Goal: Communication & Community: Answer question/provide support

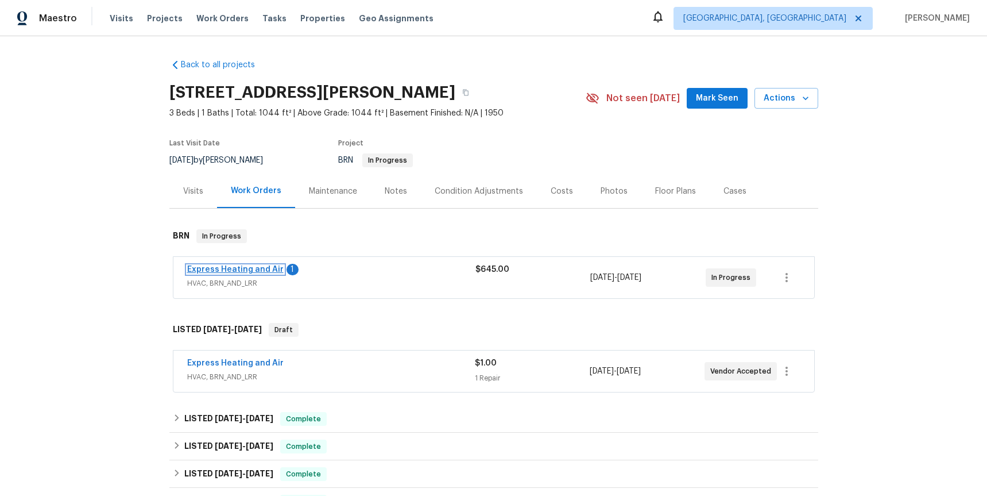
click at [244, 267] on link "Express Heating and Air" at bounding box center [235, 269] width 96 height 8
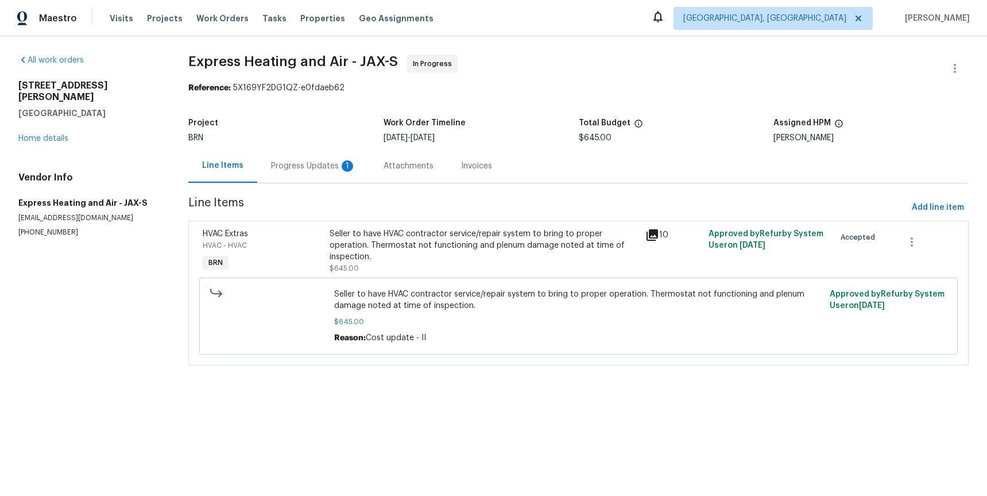
click at [306, 164] on div "Progress Updates 1" at bounding box center [313, 165] width 85 height 11
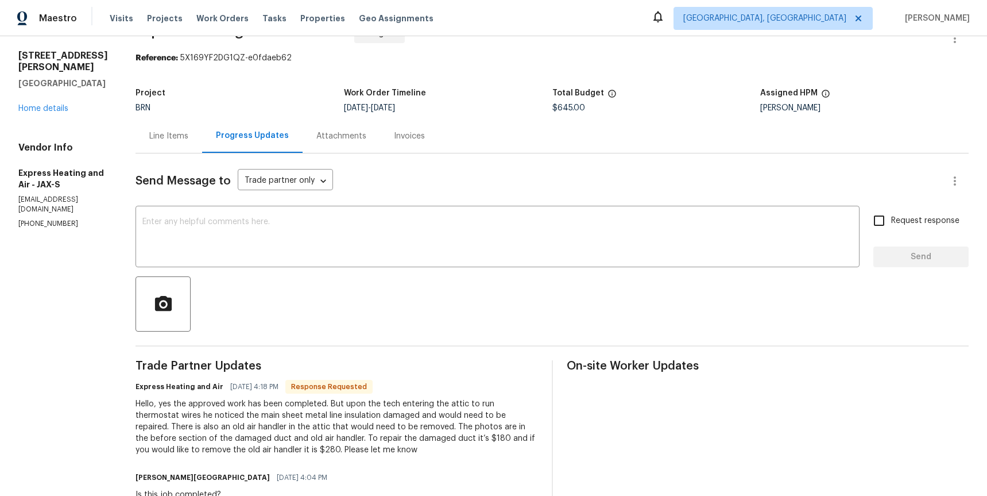
scroll to position [32, 0]
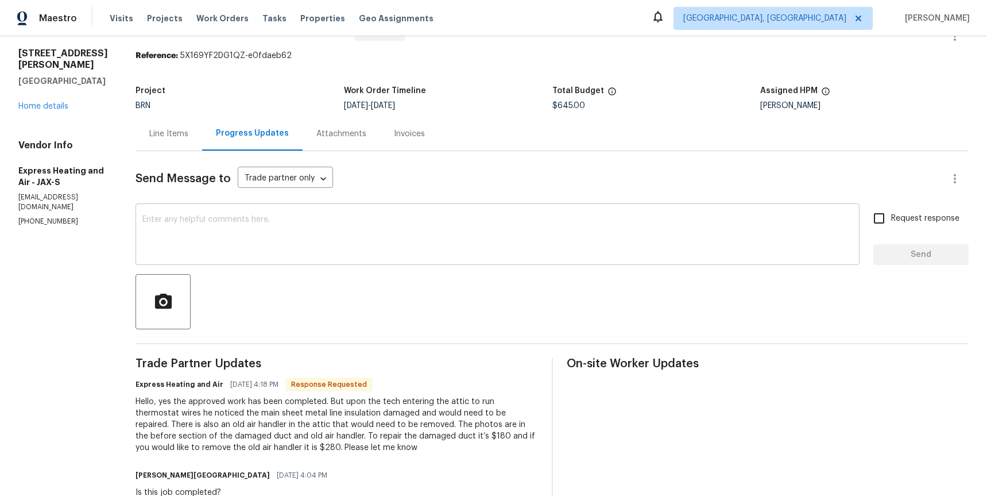
click at [254, 238] on textarea at bounding box center [497, 235] width 710 height 40
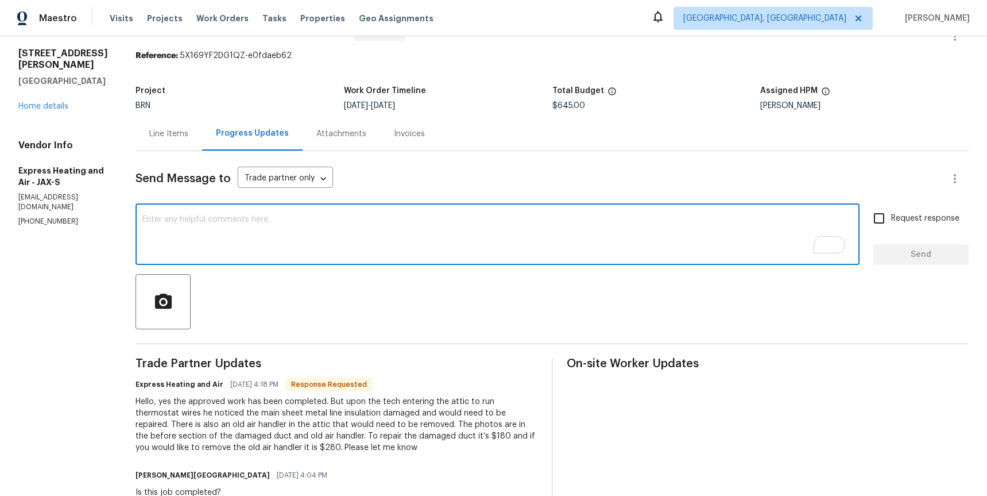
type textarea "@"
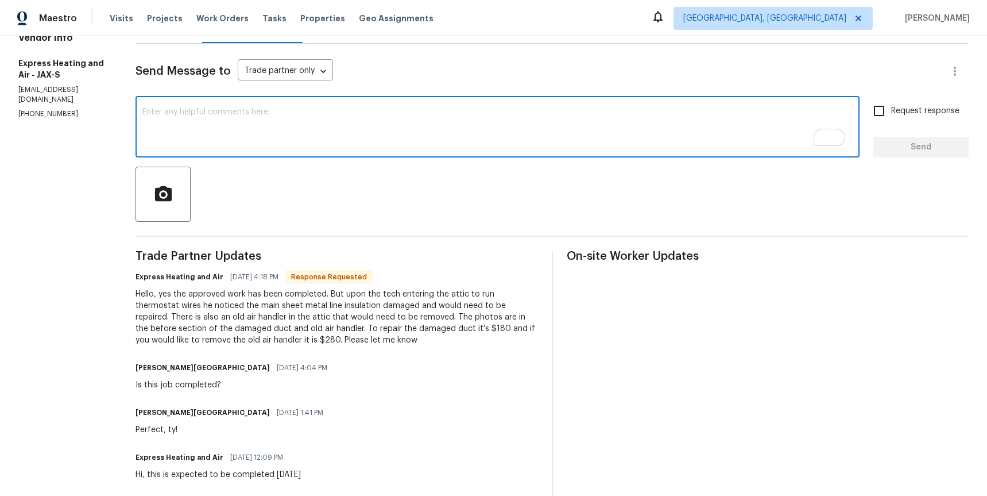
scroll to position [0, 0]
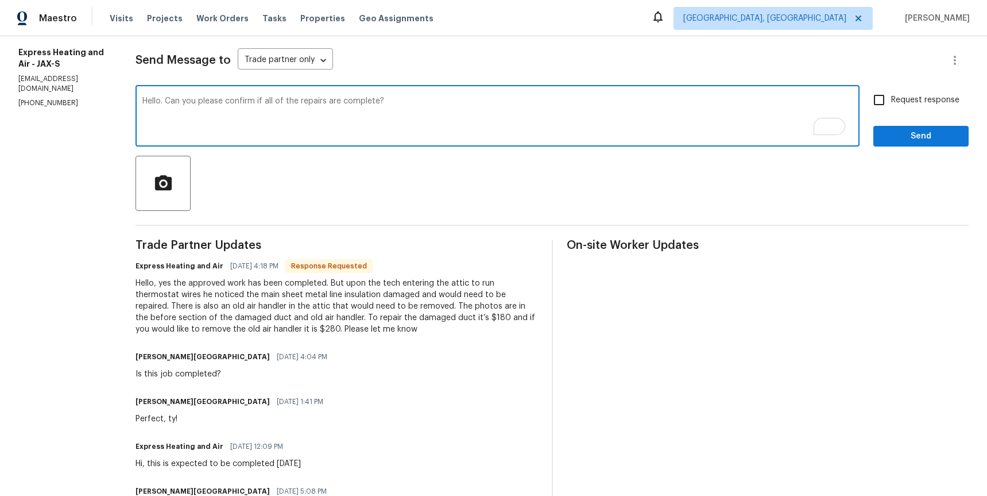
type textarea "Hello. Can you please confirm if all of the repairs are complete?"
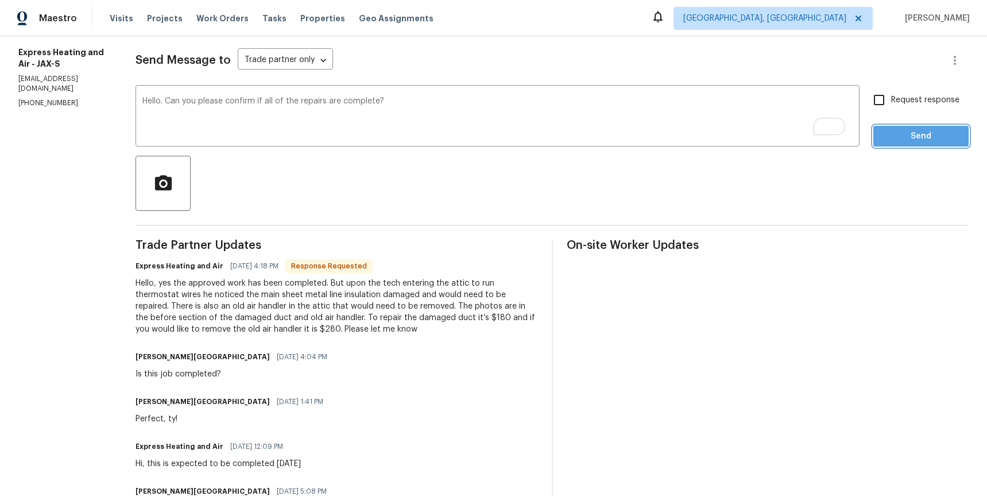
click at [943, 135] on span "Send" at bounding box center [921, 136] width 77 height 14
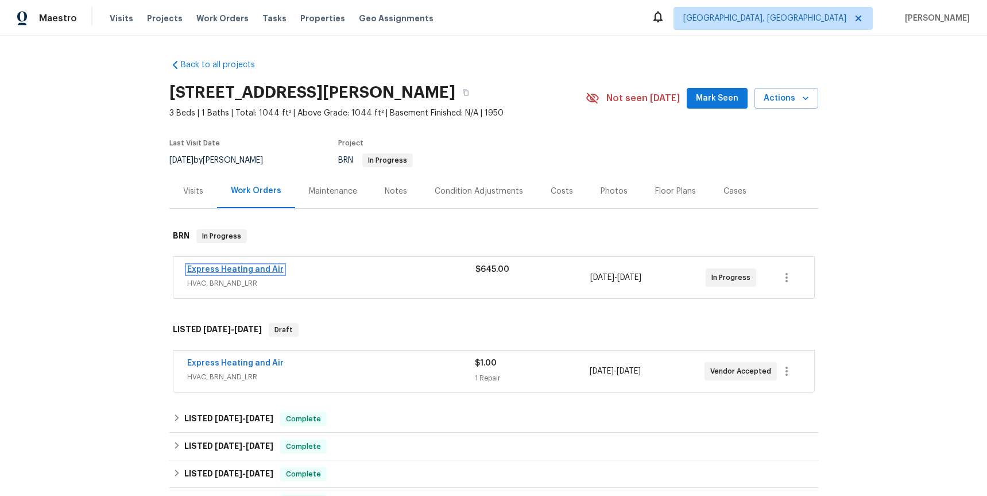
click at [257, 267] on link "Express Heating and Air" at bounding box center [235, 269] width 96 height 8
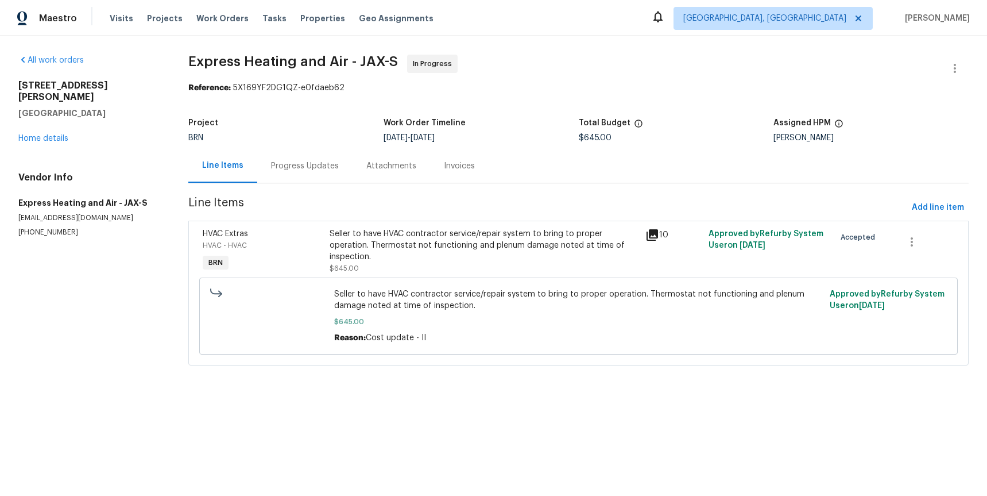
click at [651, 233] on icon at bounding box center [652, 234] width 11 height 11
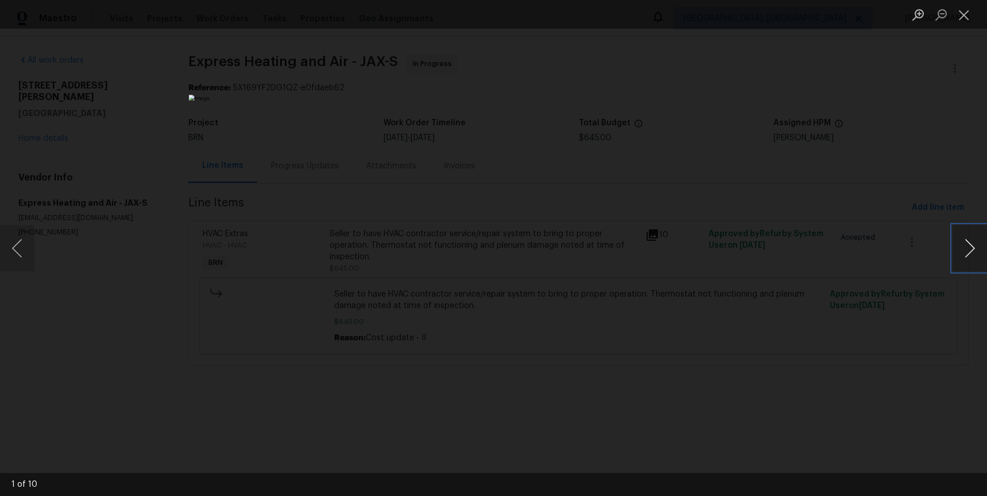
click at [972, 243] on button "Next image" at bounding box center [970, 248] width 34 height 46
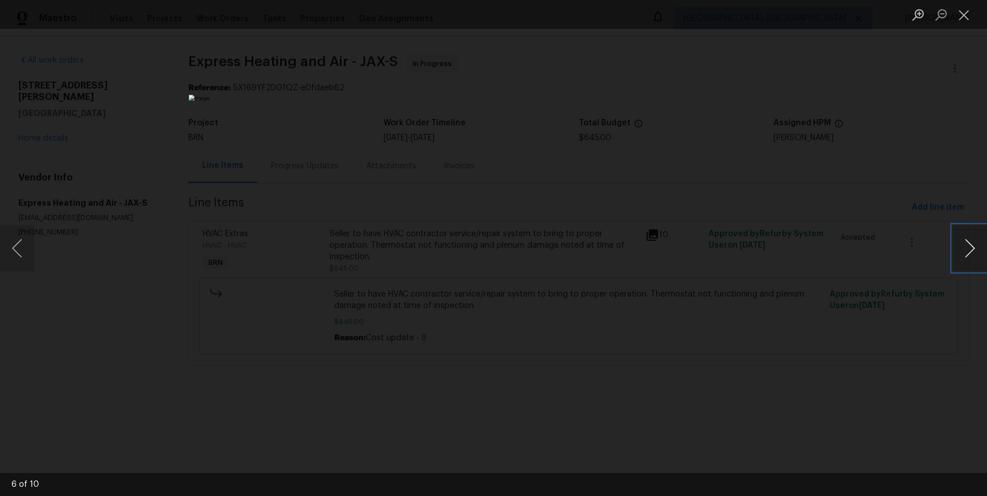
click at [972, 243] on button "Next image" at bounding box center [970, 248] width 34 height 46
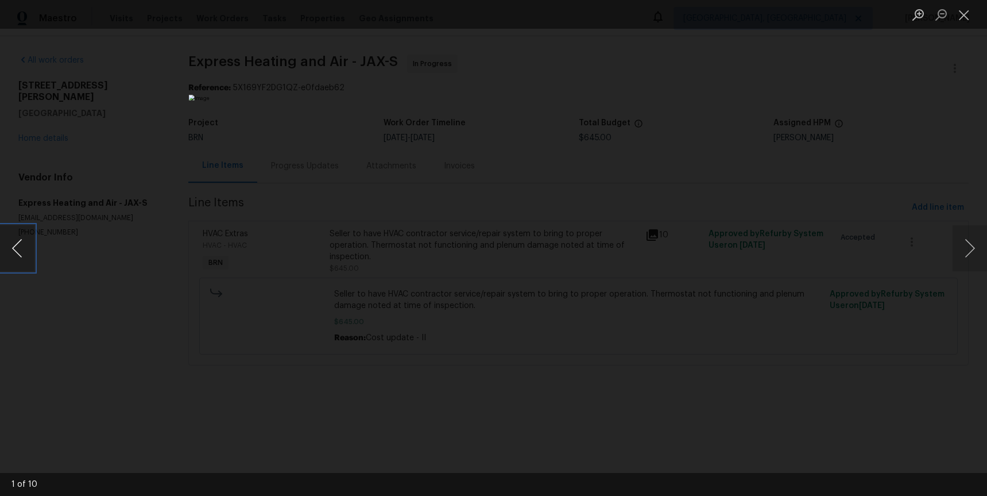
click at [19, 250] on button "Previous image" at bounding box center [17, 248] width 34 height 46
click at [26, 238] on button "Previous image" at bounding box center [17, 248] width 34 height 46
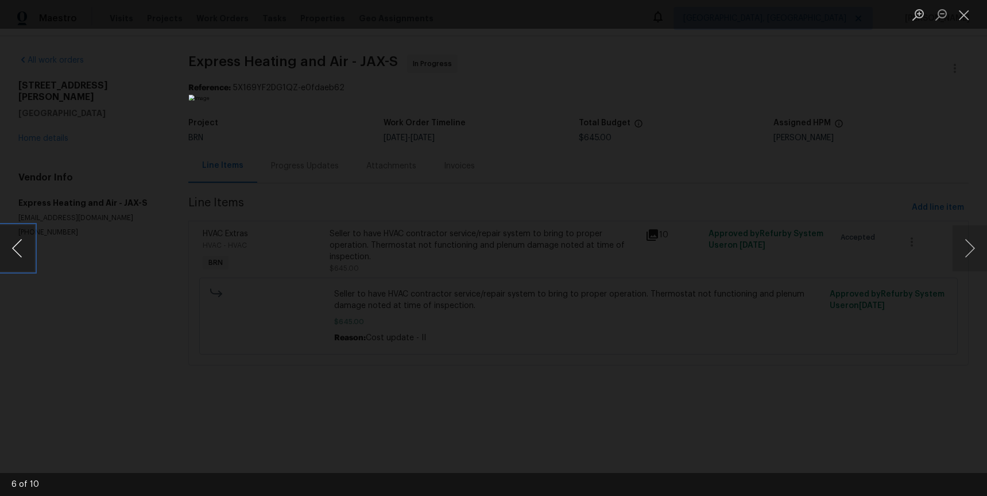
click at [26, 238] on button "Previous image" at bounding box center [17, 248] width 34 height 46
click at [959, 252] on button "Next image" at bounding box center [970, 248] width 34 height 46
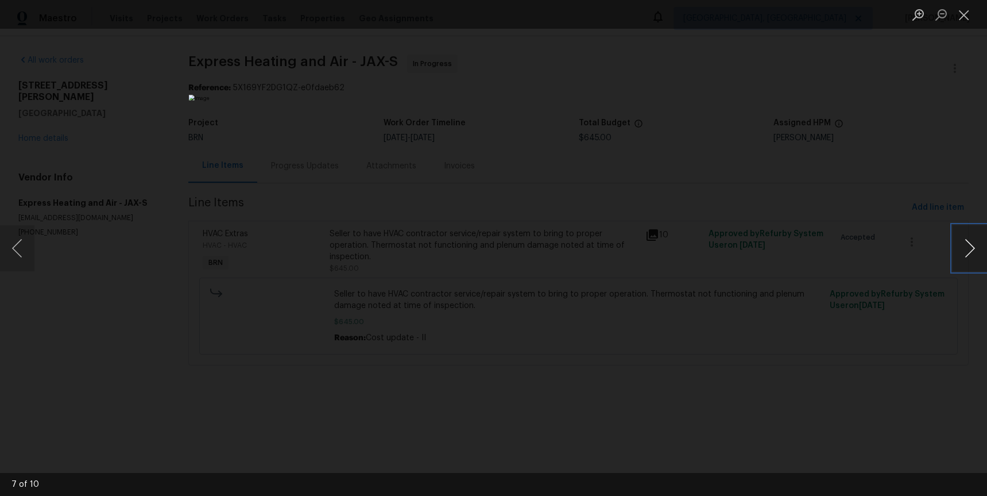
click at [959, 252] on button "Next image" at bounding box center [970, 248] width 34 height 46
click at [963, 251] on button "Next image" at bounding box center [970, 248] width 34 height 46
